Goal: Task Accomplishment & Management: Complete application form

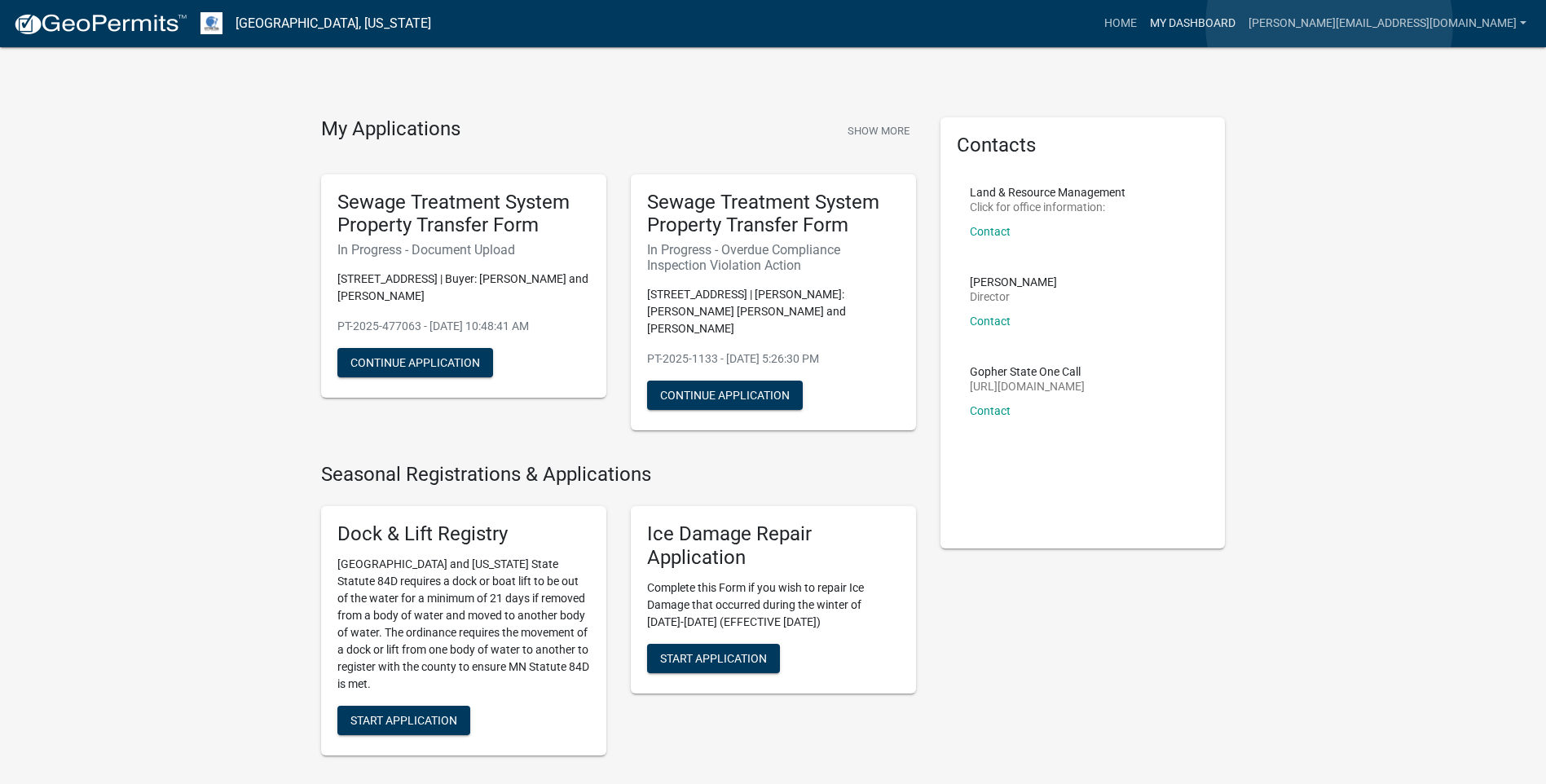
click at [1243, 25] on link "My Dashboard" at bounding box center [1193, 23] width 99 height 31
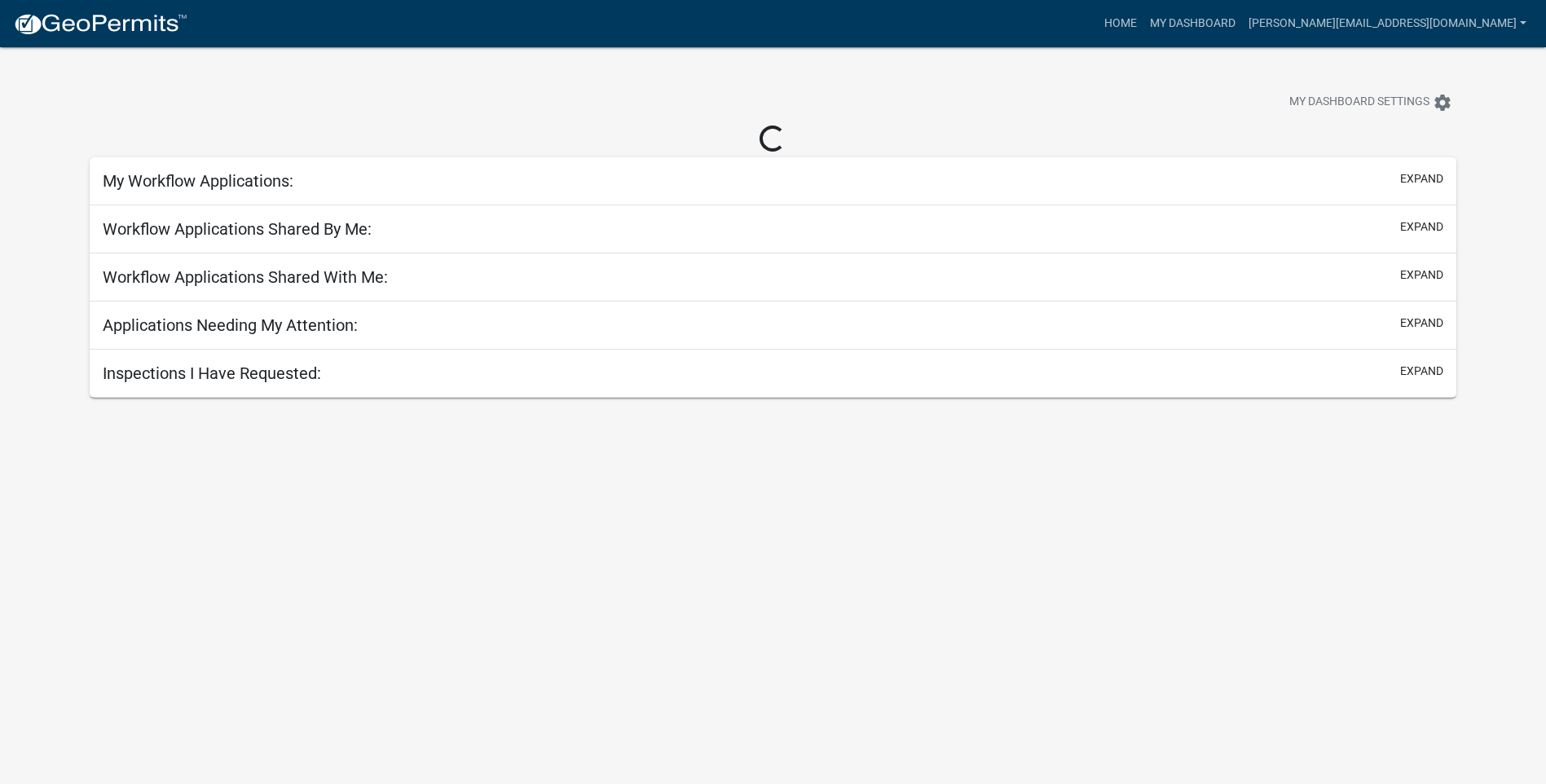
select select "3: 100"
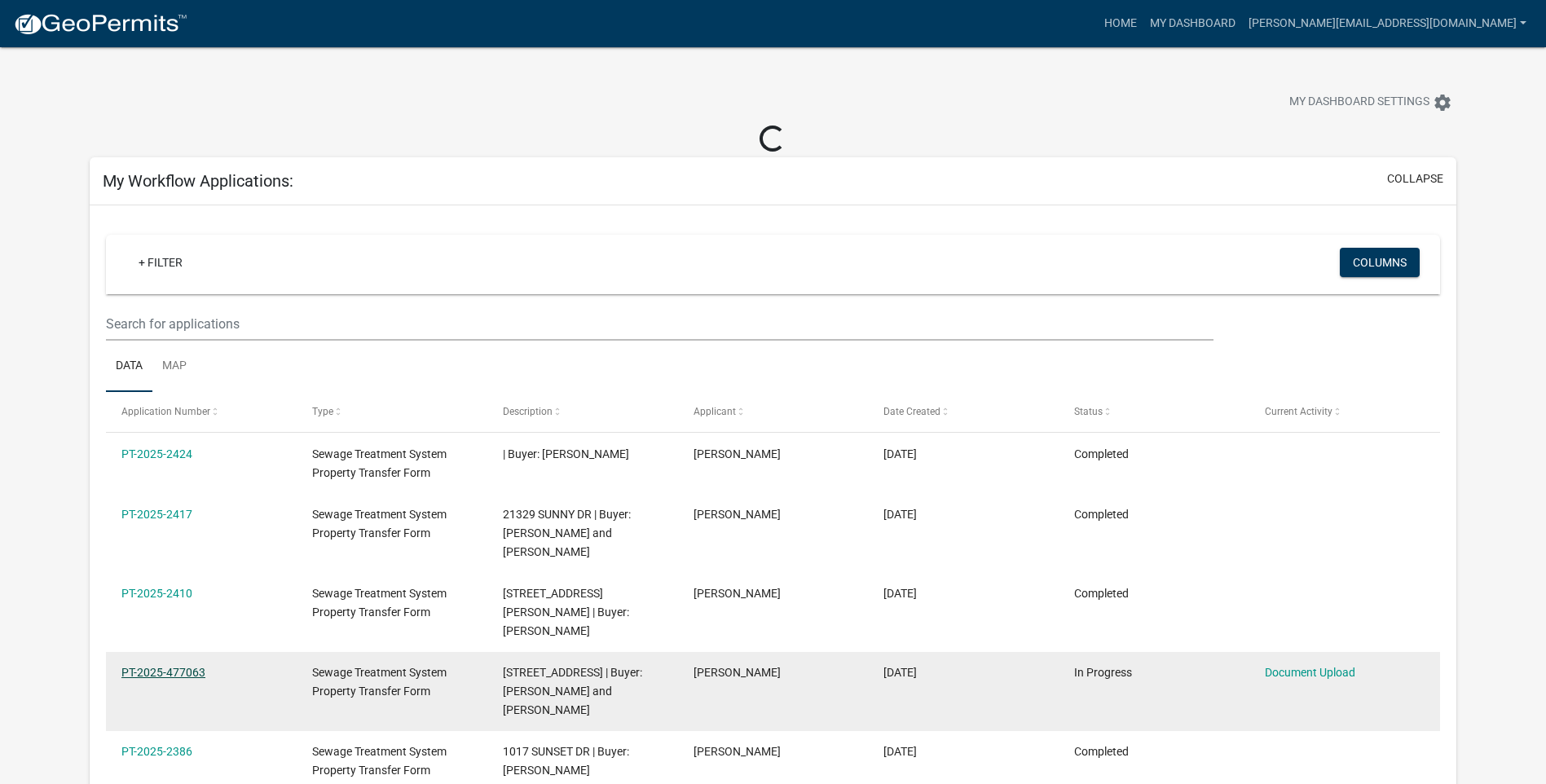
click at [160, 666] on link "PT-2025-477063" at bounding box center [163, 672] width 84 height 13
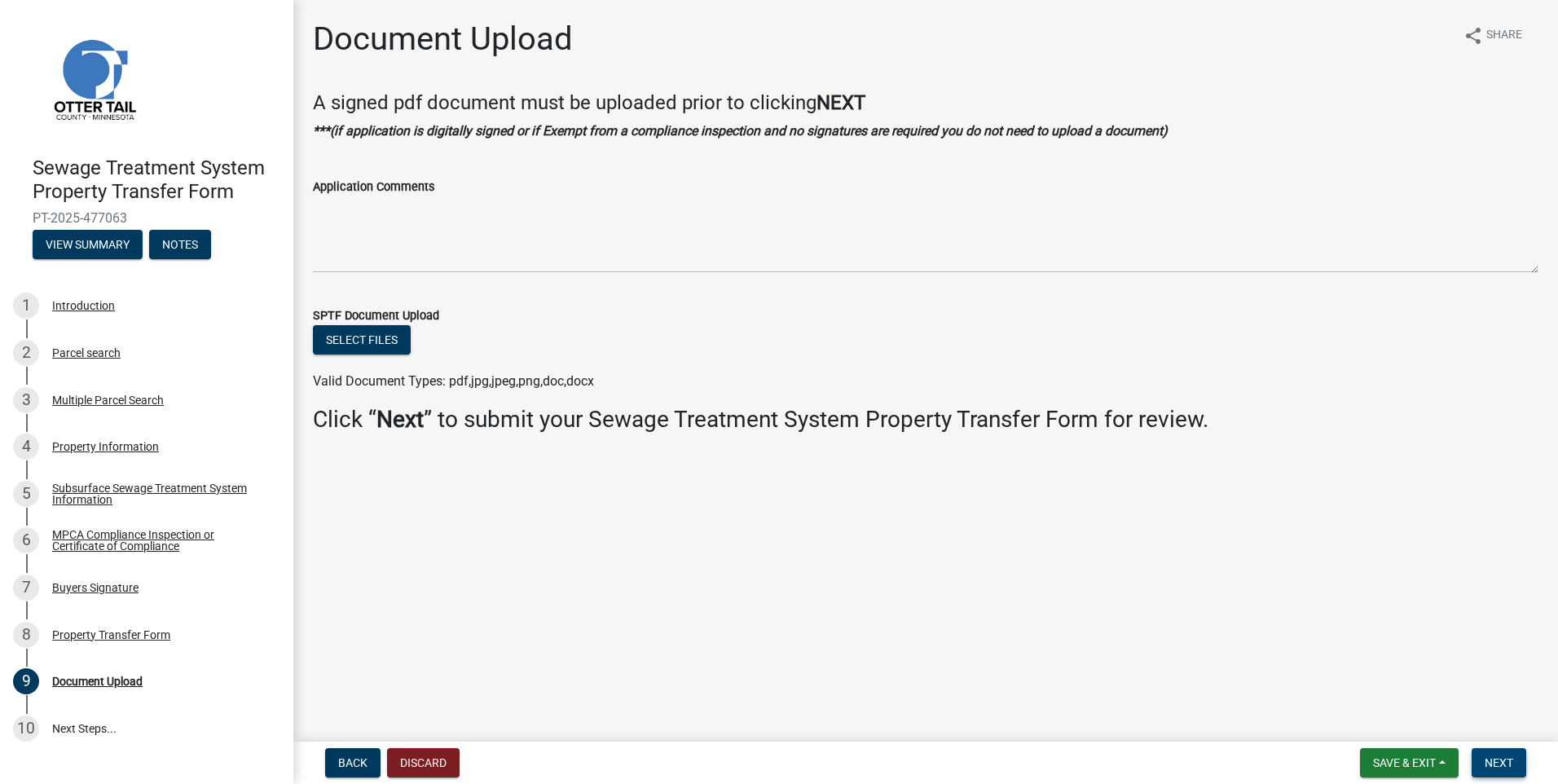
click at [1489, 754] on button "Next" at bounding box center [1500, 762] width 55 height 29
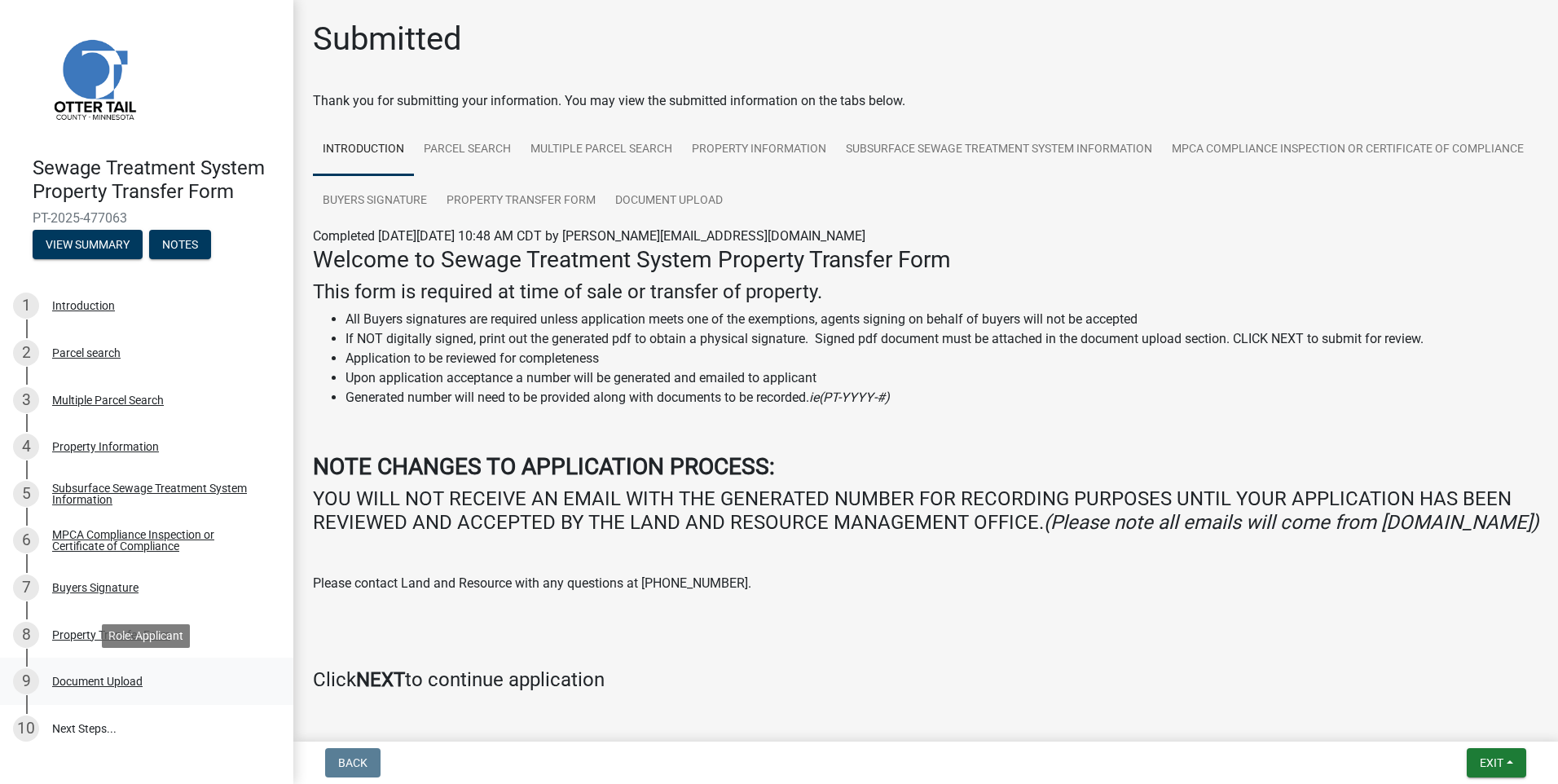
click at [104, 682] on div "Document Upload" at bounding box center [97, 681] width 90 height 11
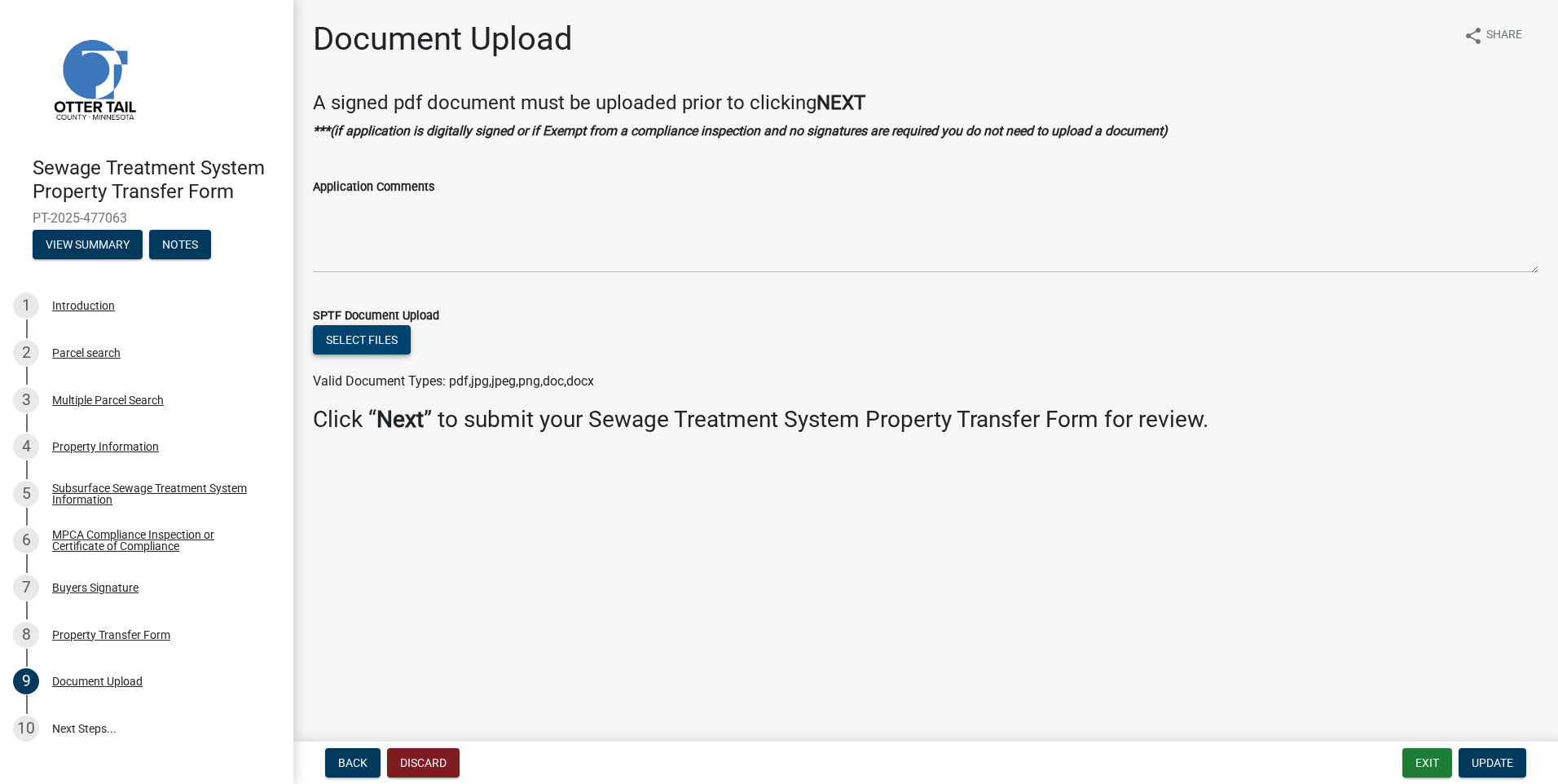
click at [346, 333] on button "Select files" at bounding box center [362, 339] width 98 height 29
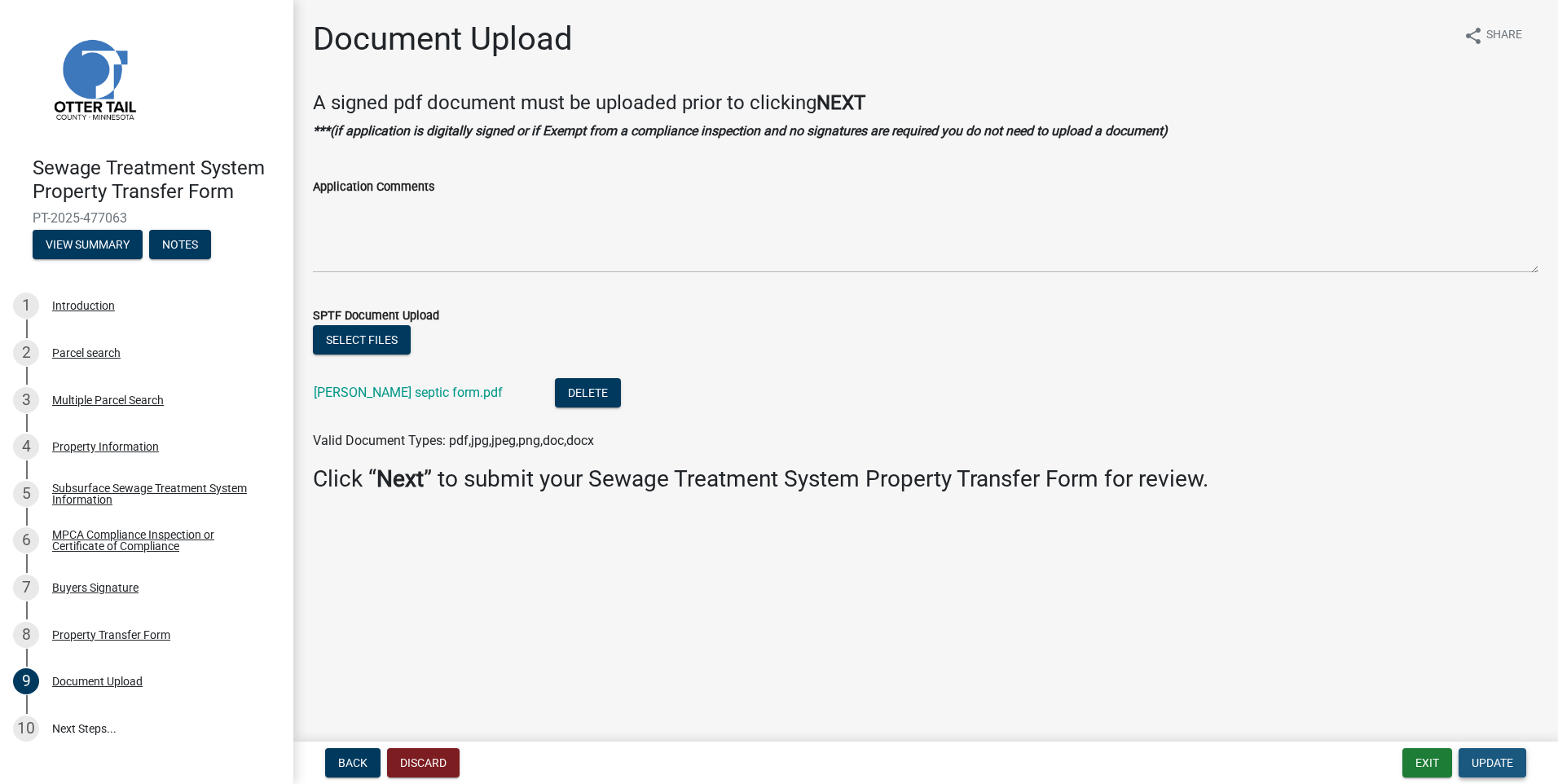
click at [1491, 764] on span "Update" at bounding box center [1493, 762] width 42 height 13
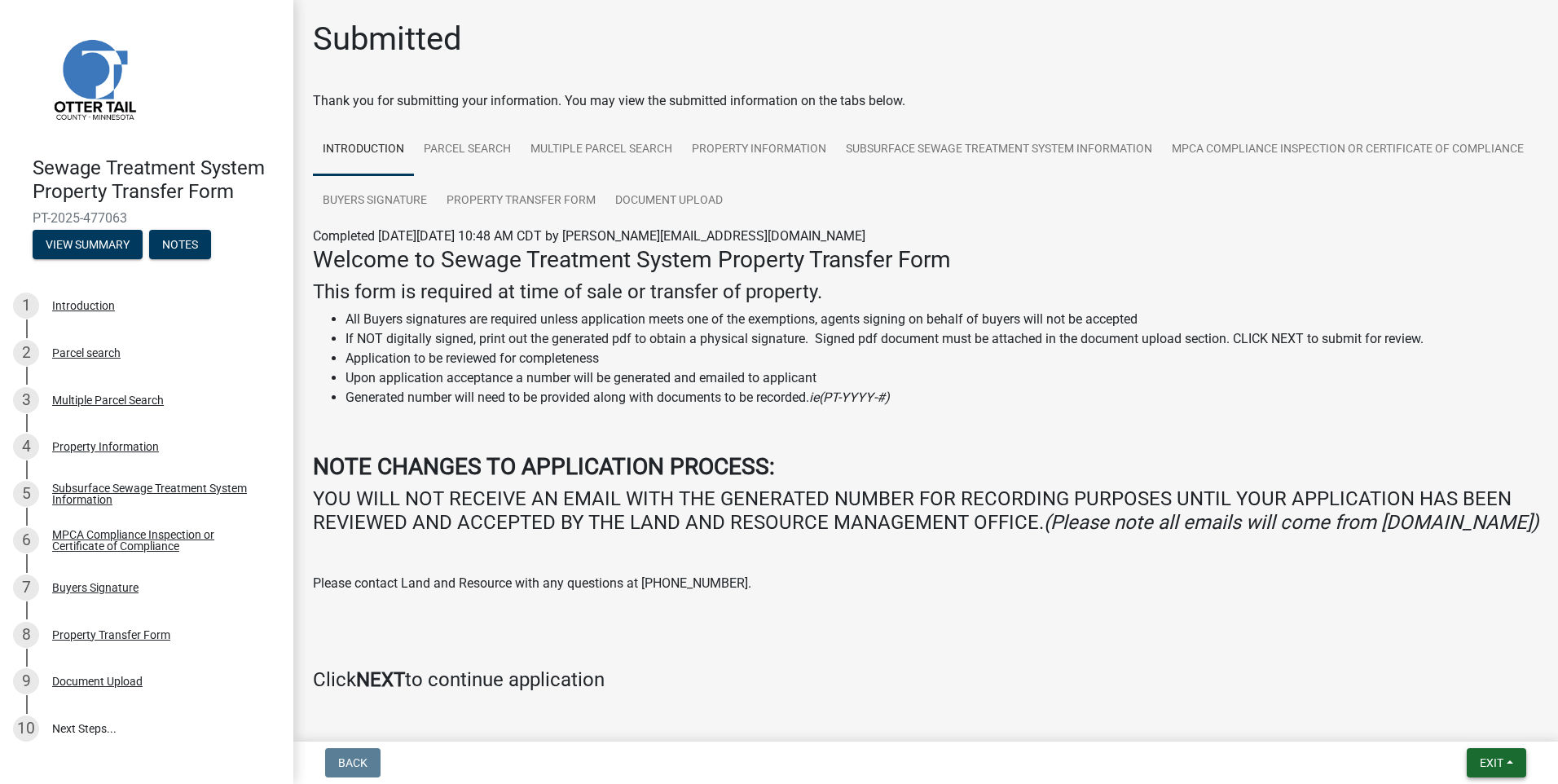
click at [1491, 764] on span "Exit" at bounding box center [1492, 762] width 24 height 13
click at [1468, 713] on button "Save & Exit" at bounding box center [1461, 720] width 130 height 39
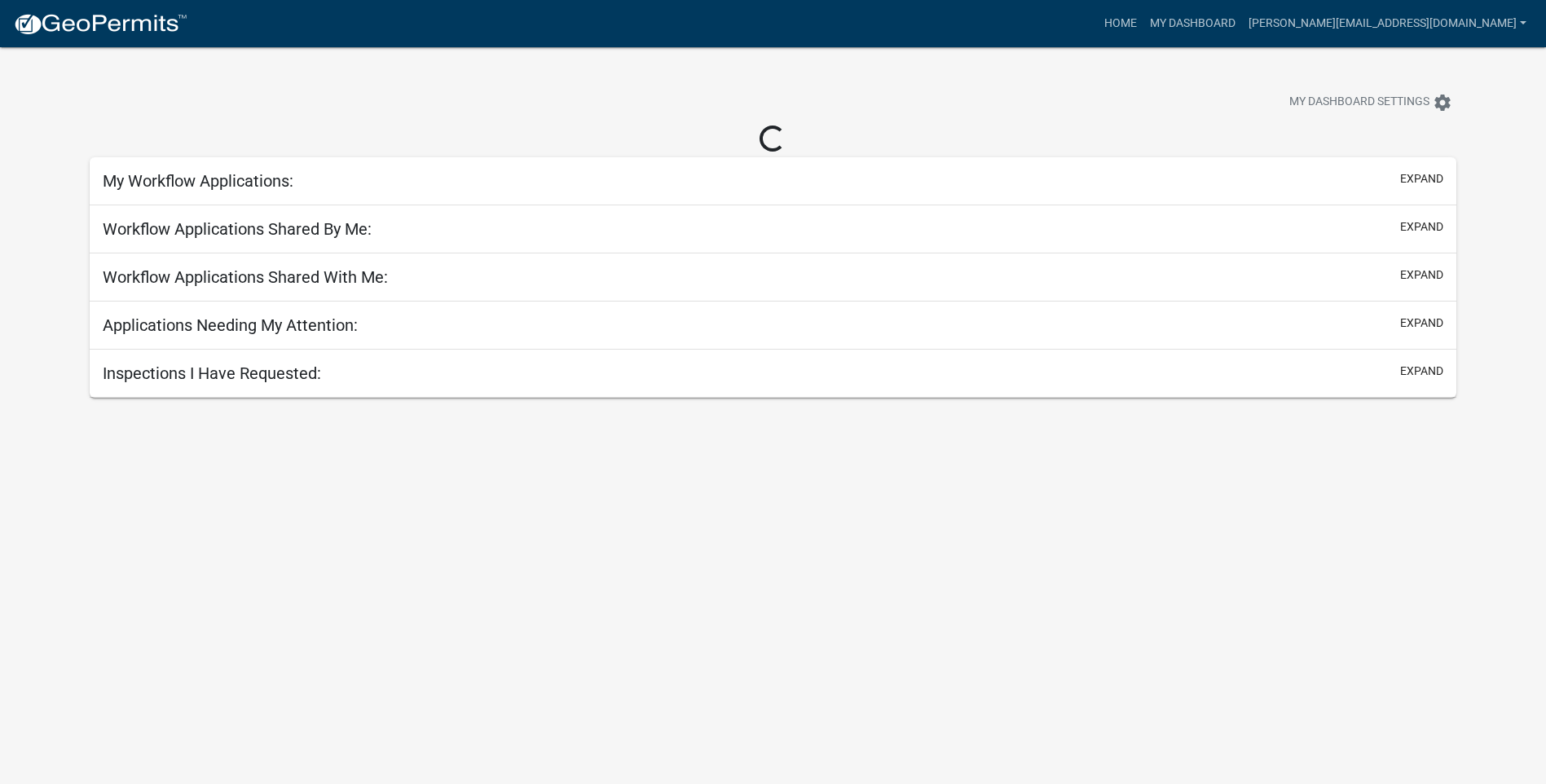
select select "3: 100"
